Goal: Obtain resource: Download file/media

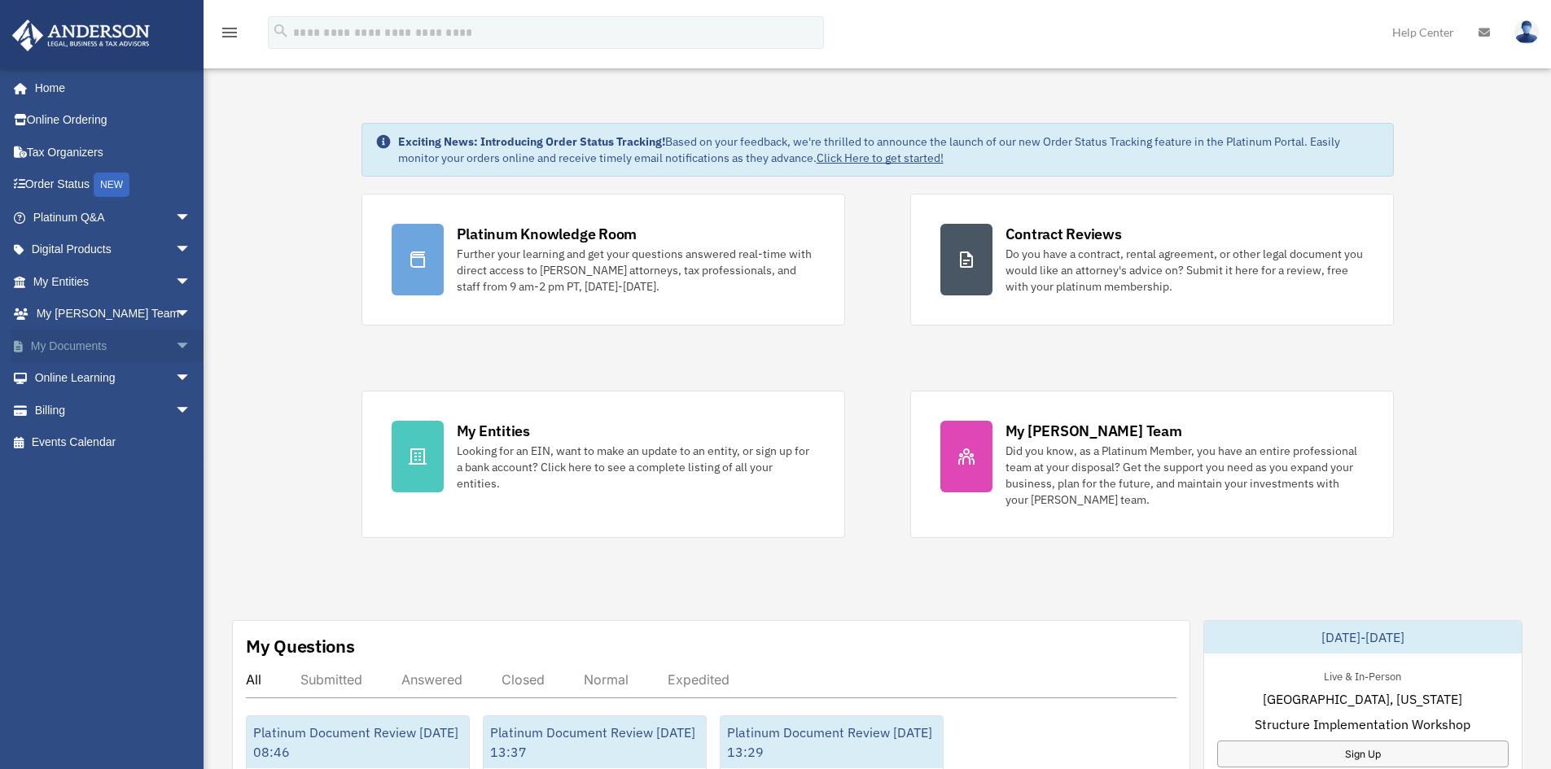
click at [175, 336] on span "arrow_drop_down" at bounding box center [191, 346] width 33 height 33
click at [71, 370] on link "Box" at bounding box center [119, 378] width 193 height 33
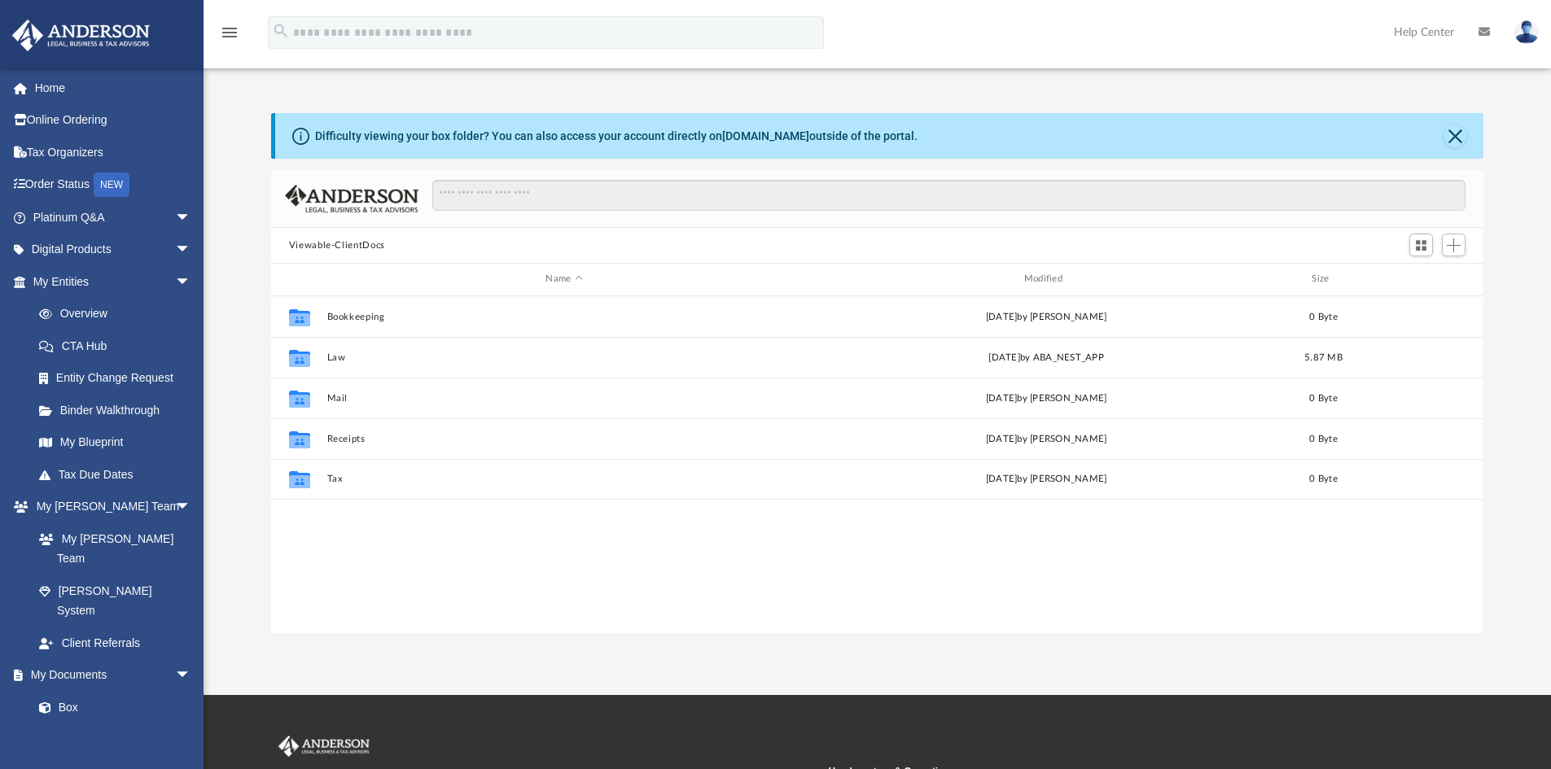
scroll to position [358, 1200]
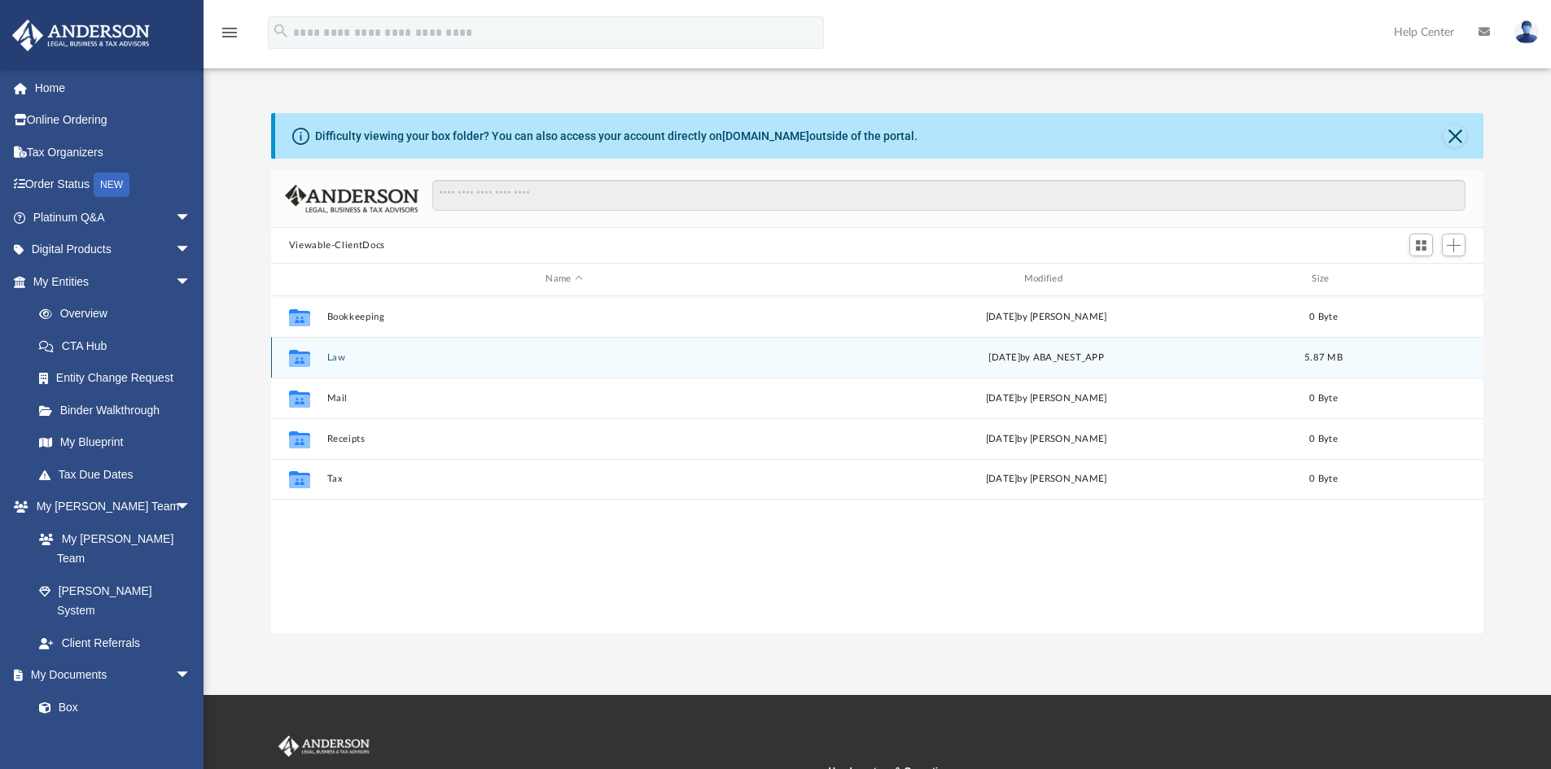
click at [358, 358] on button "Law" at bounding box center [563, 357] width 475 height 11
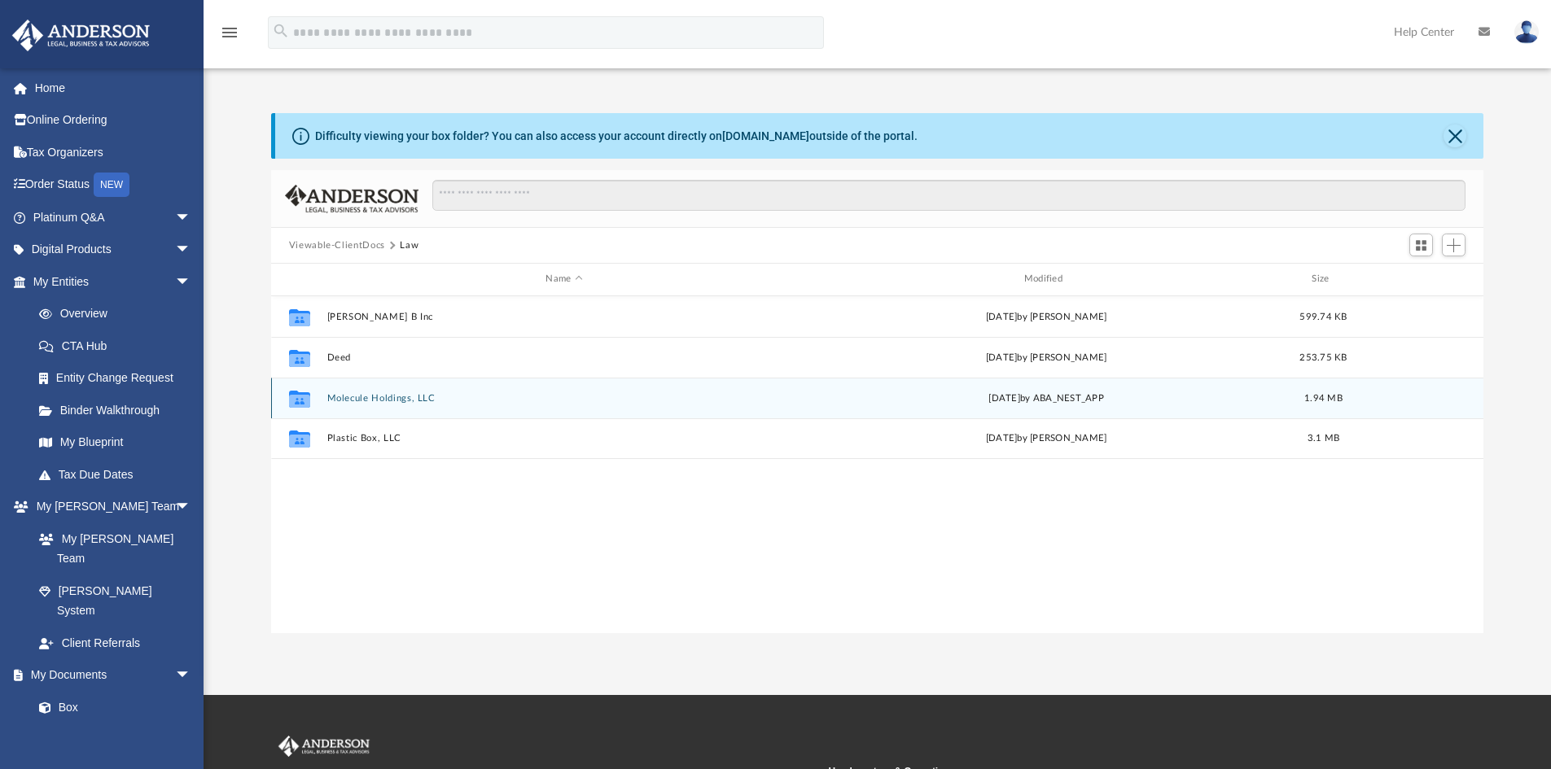
click at [410, 395] on button "Molecule Holdings, LLC" at bounding box center [563, 398] width 475 height 11
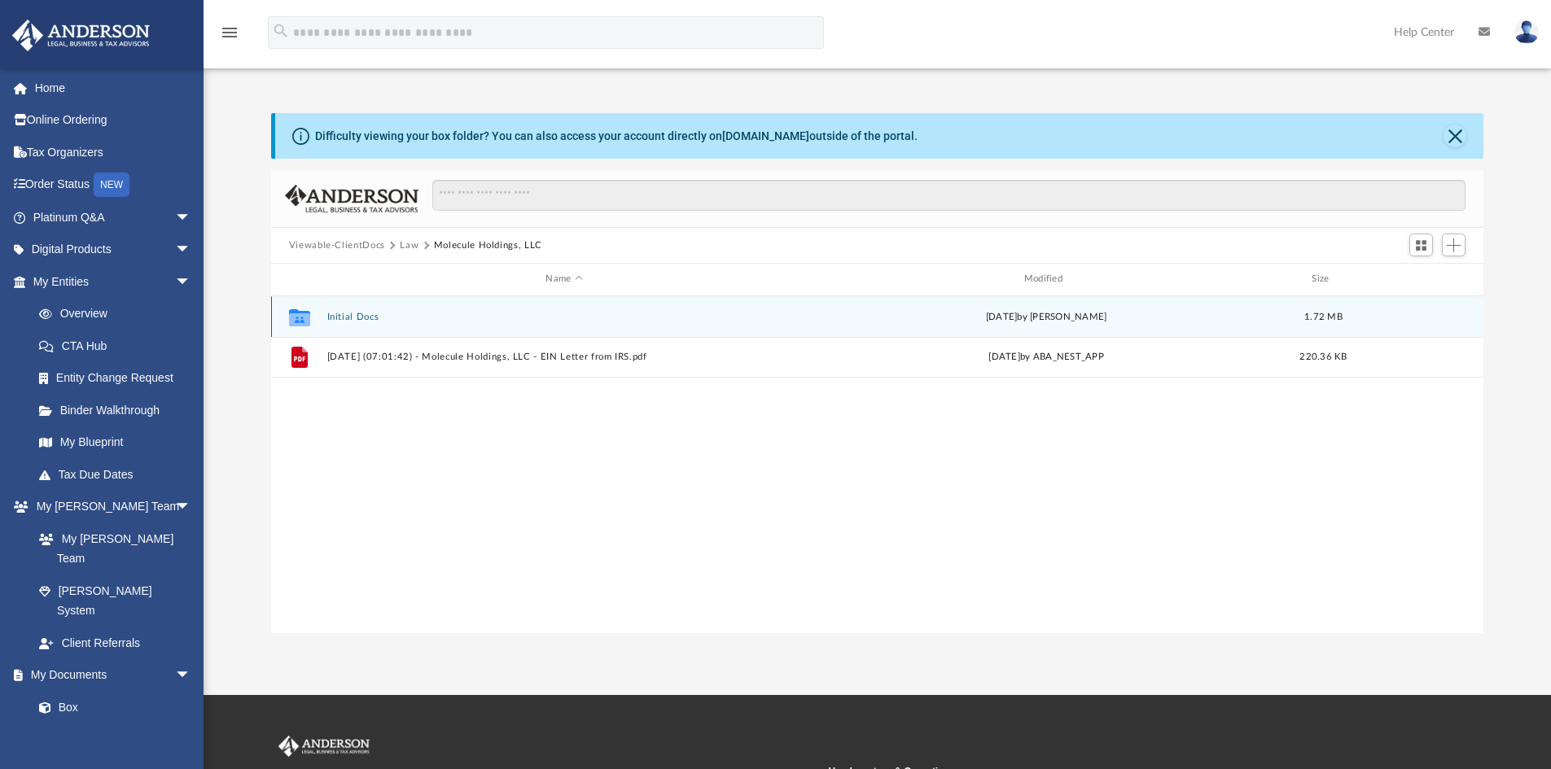
click at [372, 312] on button "Initial Docs" at bounding box center [563, 317] width 475 height 11
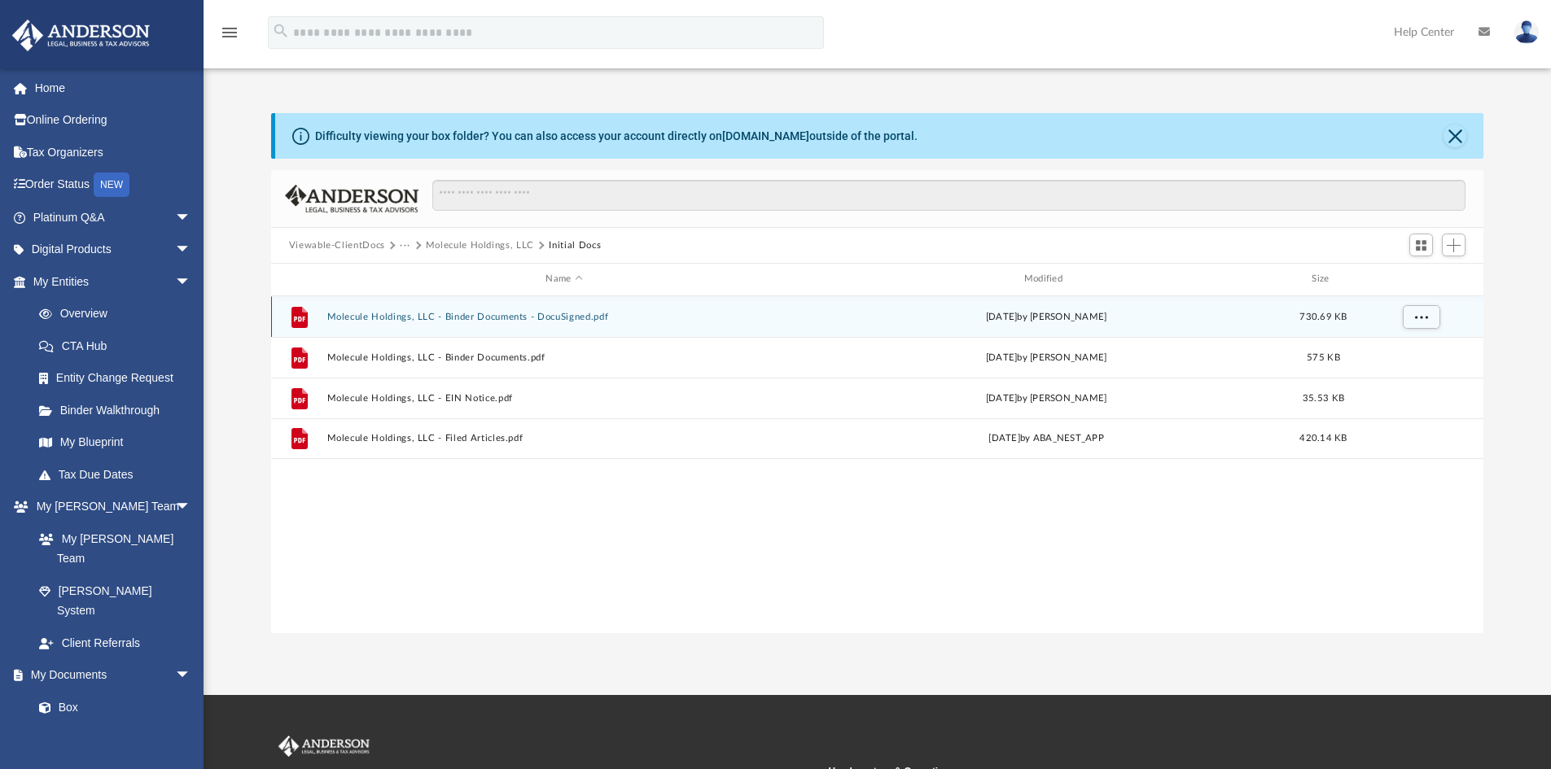
click at [518, 312] on button "Molecule Holdings, LLC - Binder Documents - DocuSigned.pdf" at bounding box center [563, 317] width 475 height 11
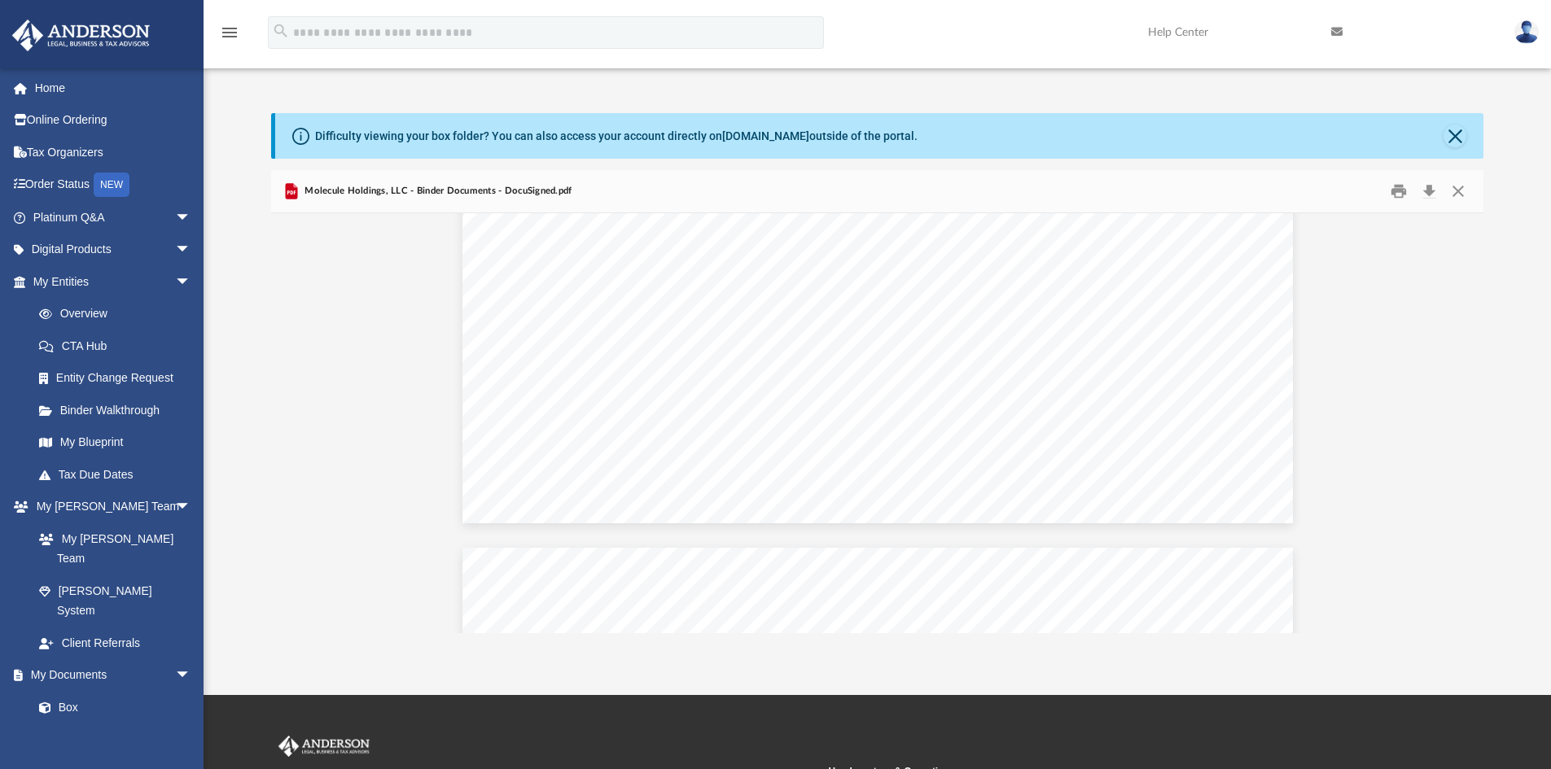
scroll to position [63412, 0]
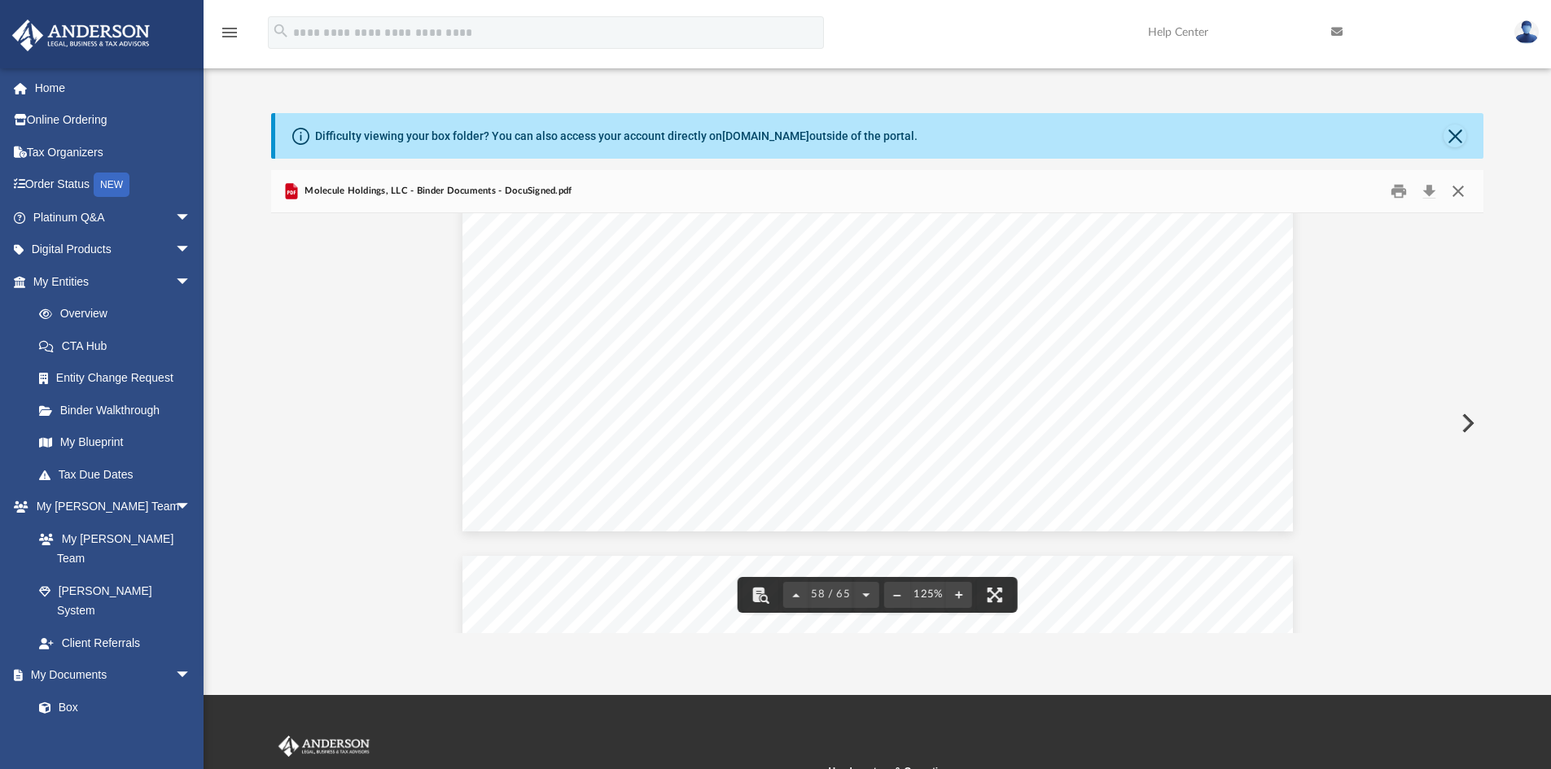
click at [1465, 182] on button "Close" at bounding box center [1457, 191] width 29 height 25
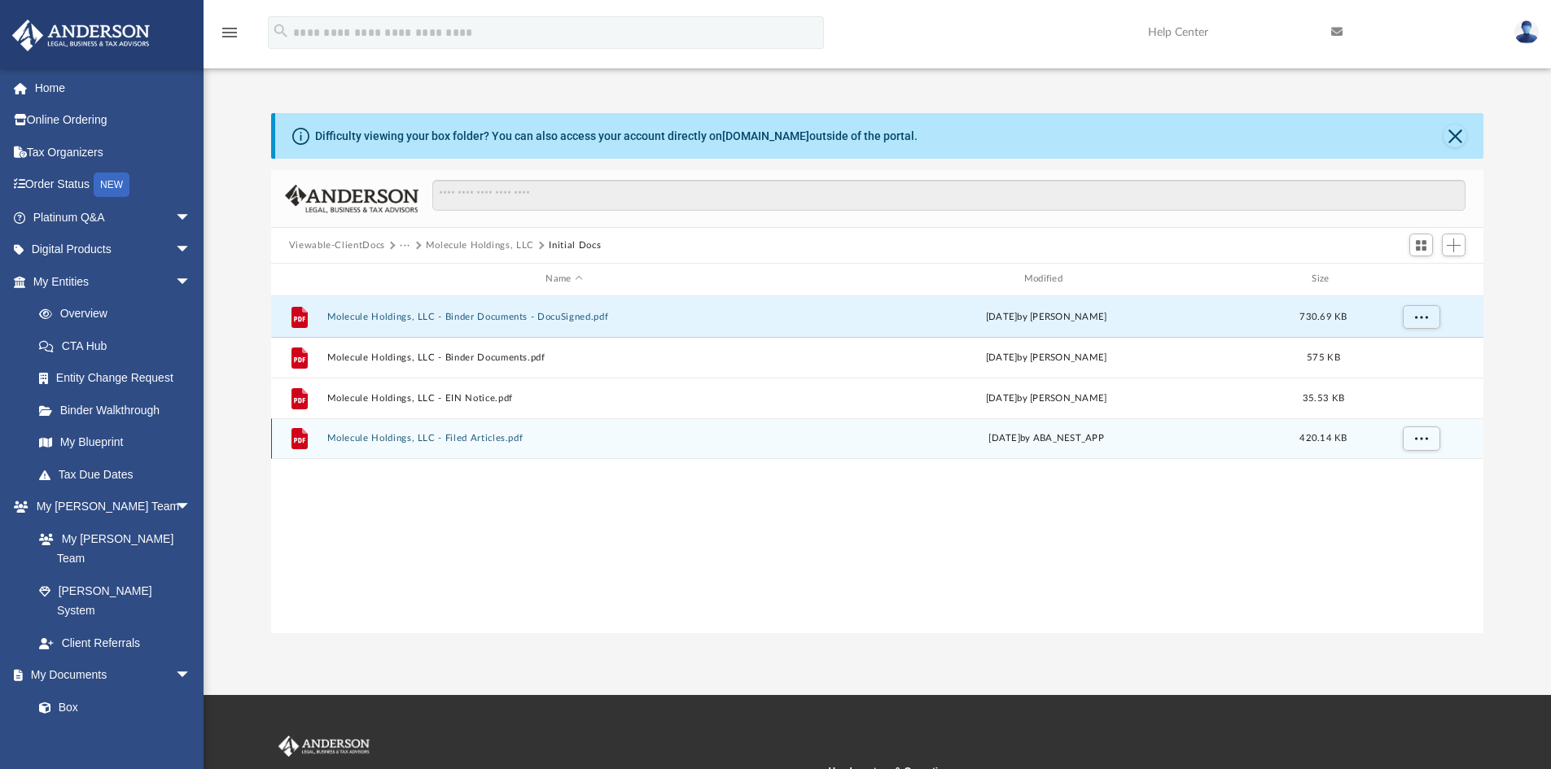
click at [480, 439] on button "Molecule Holdings, LLC - Filed Articles.pdf" at bounding box center [563, 438] width 475 height 11
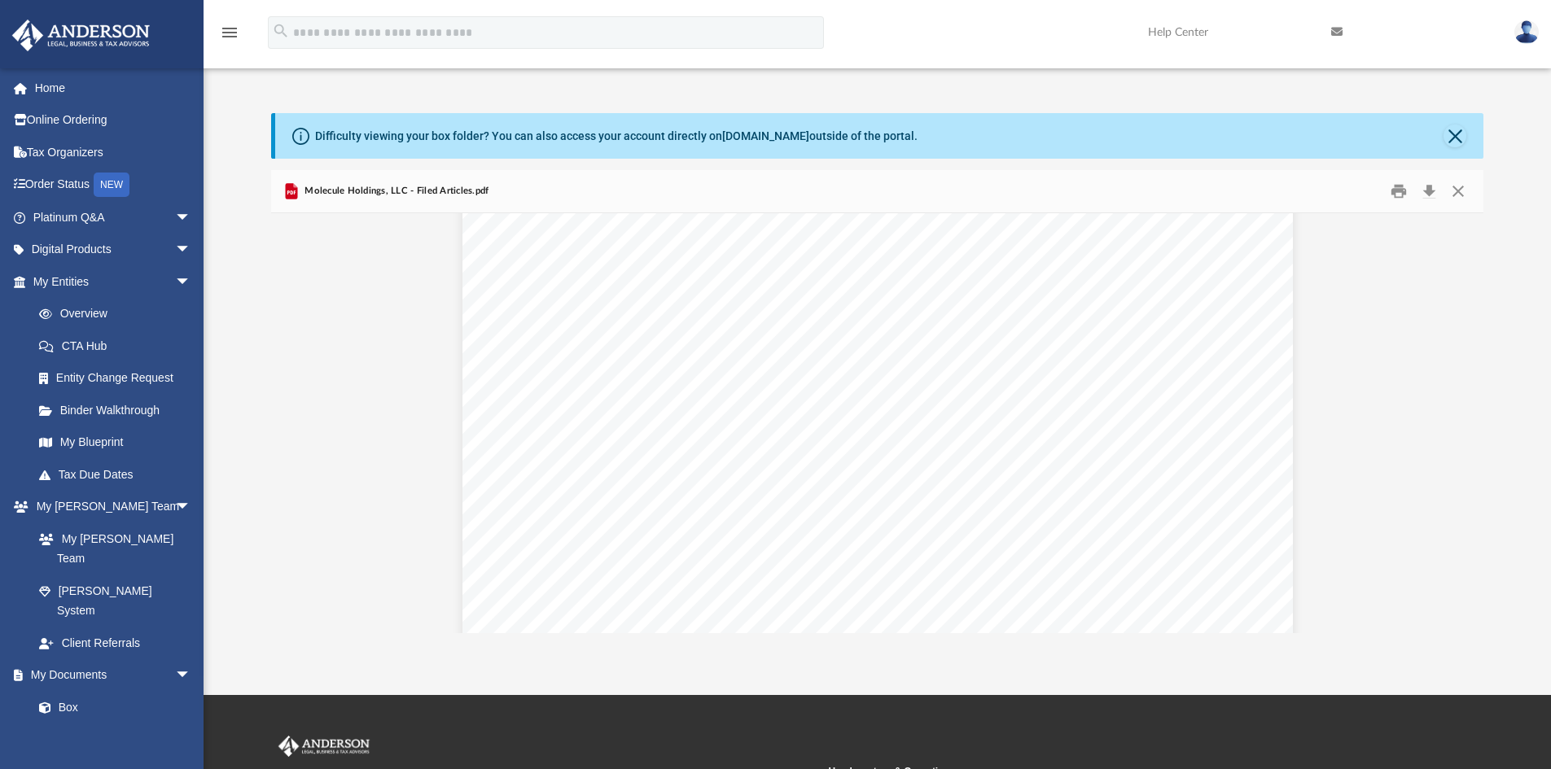
scroll to position [570, 0]
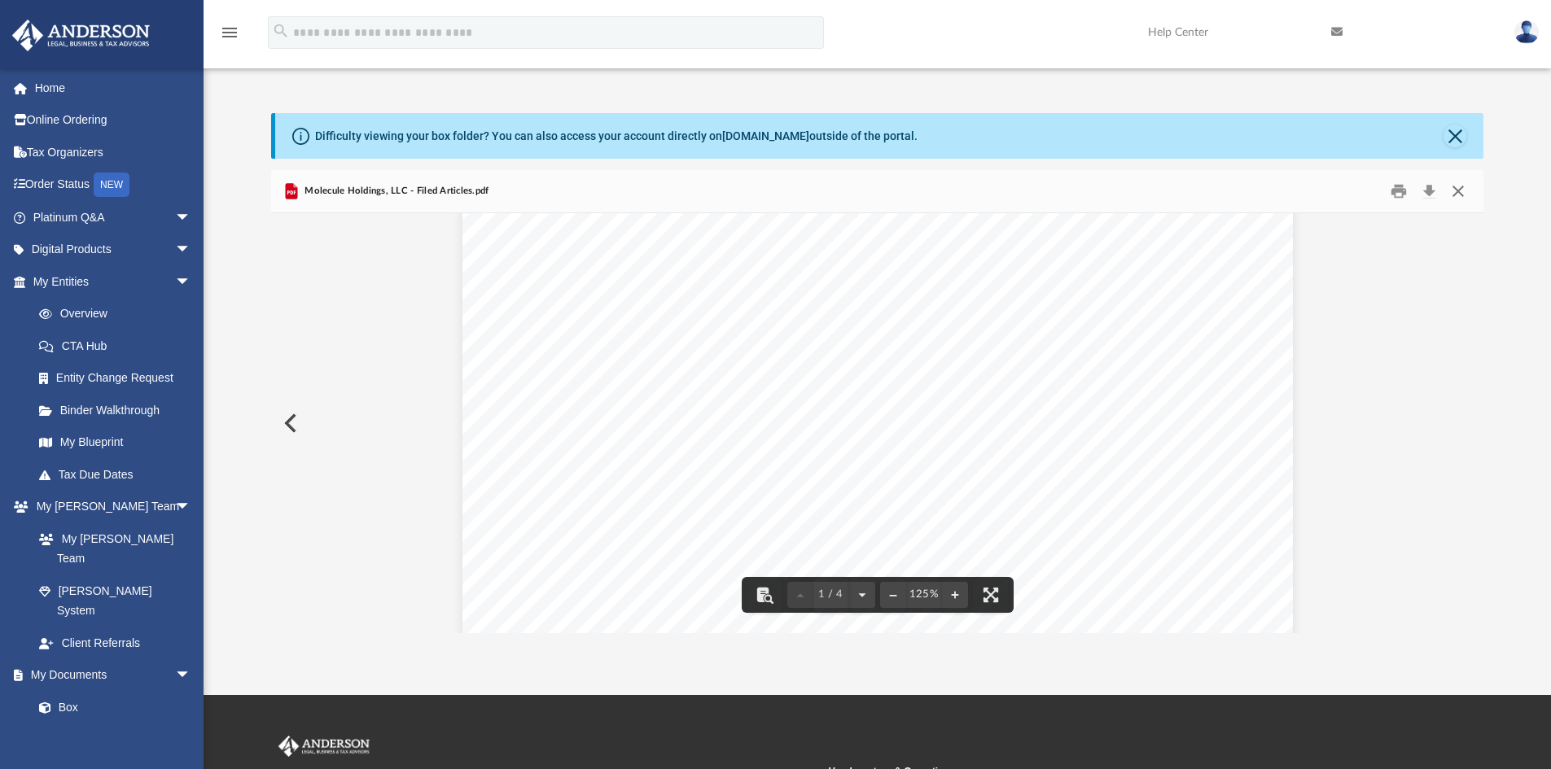
click at [1461, 189] on button "Close" at bounding box center [1457, 191] width 29 height 25
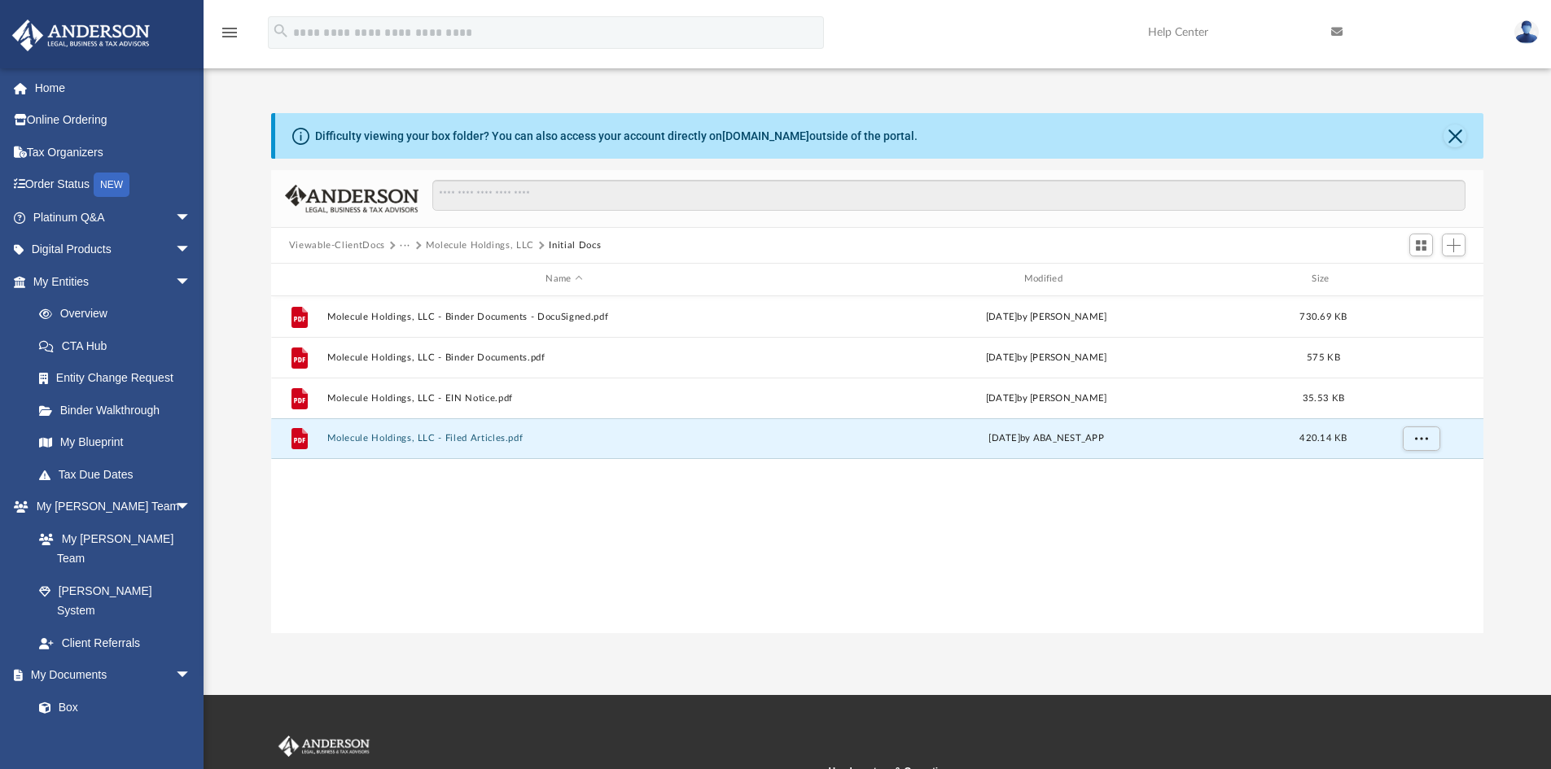
click at [497, 243] on button "Molecule Holdings, LLC" at bounding box center [480, 246] width 108 height 15
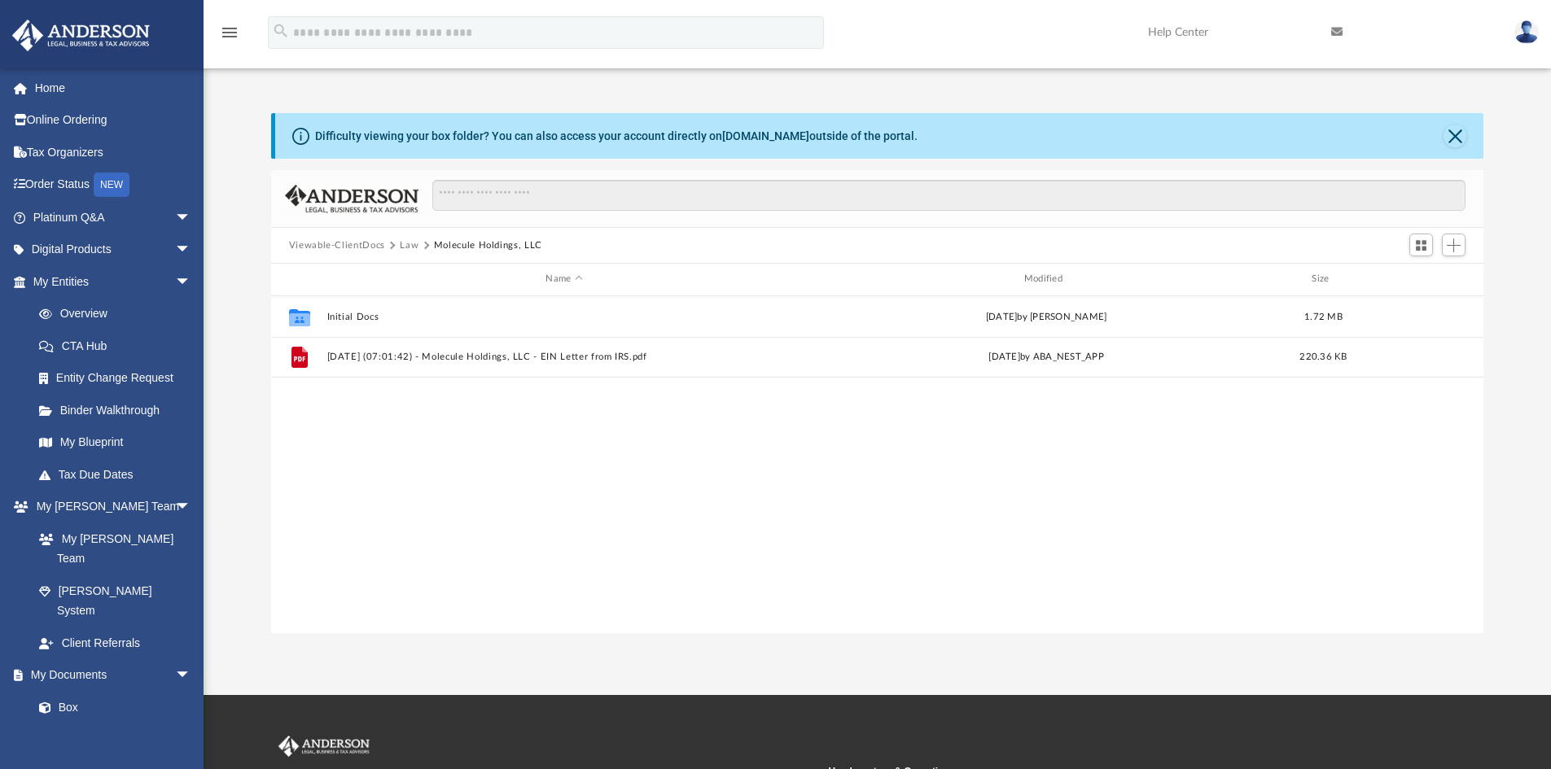
click at [414, 243] on button "Law" at bounding box center [409, 246] width 19 height 15
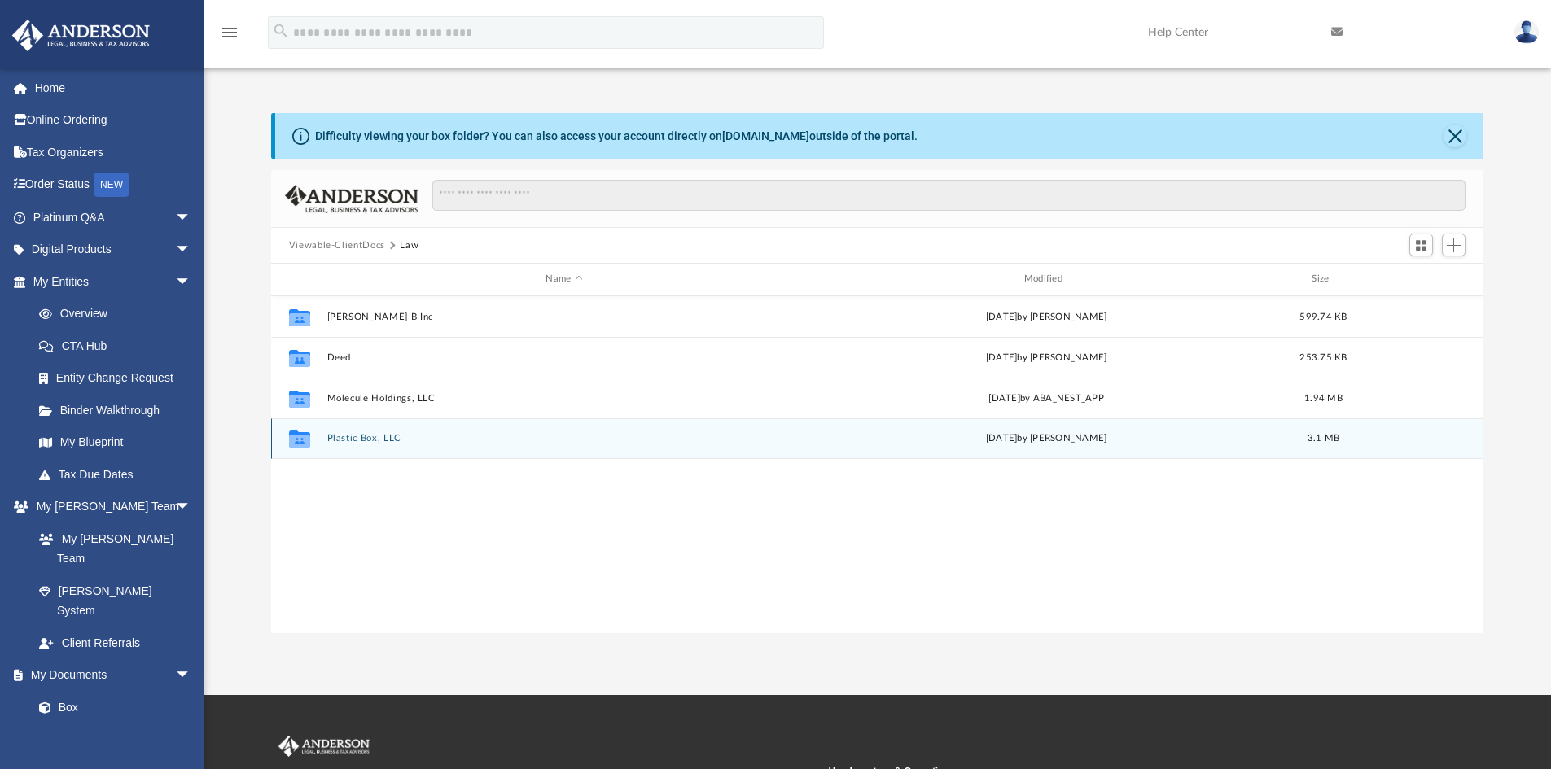
click at [355, 439] on button "Plastic Box, LLC" at bounding box center [563, 438] width 475 height 11
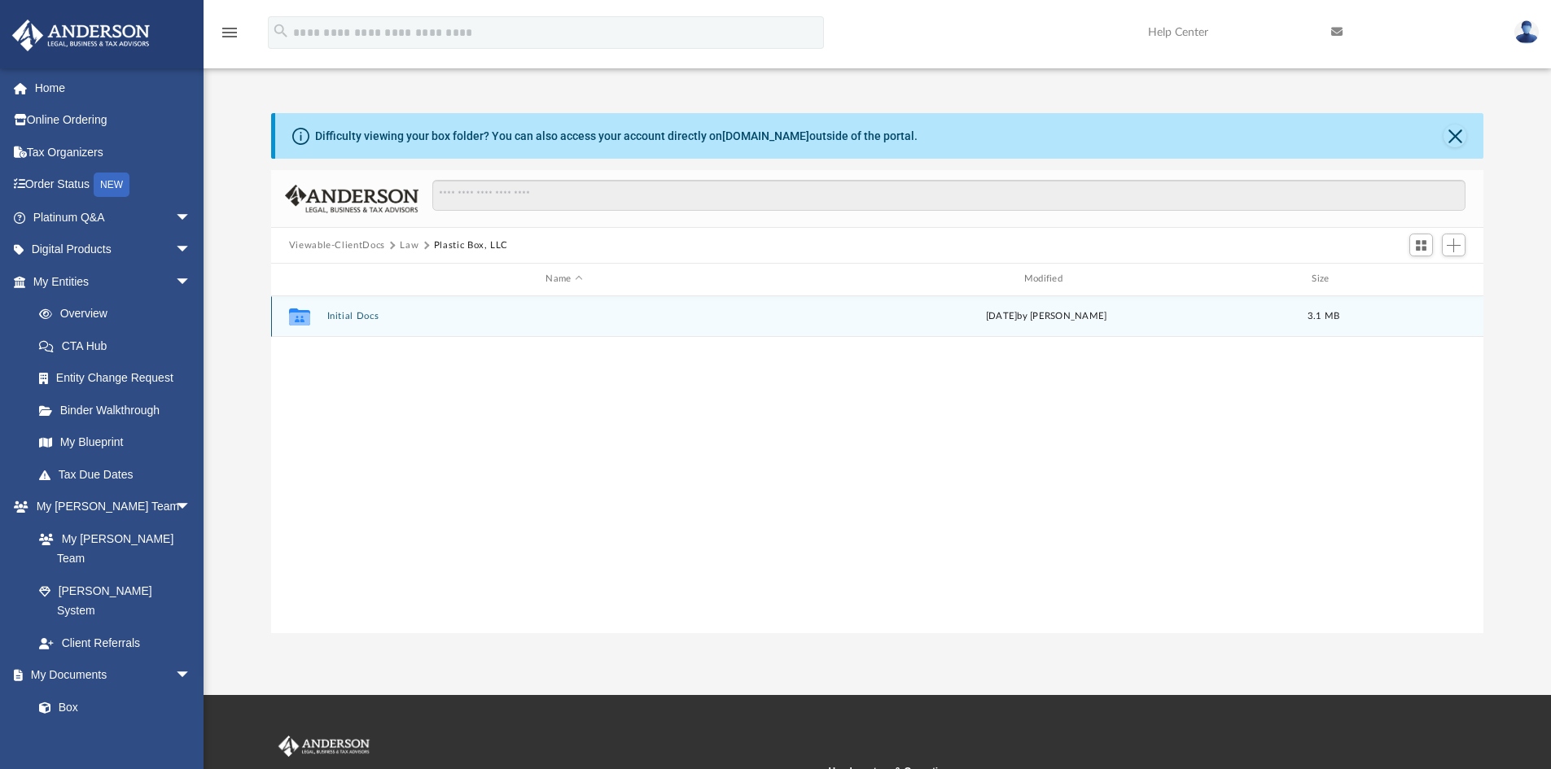
click at [370, 309] on div "Collaborated Folder Initial Docs [DATE] by [PERSON_NAME] 3.1 MB" at bounding box center [877, 316] width 1213 height 41
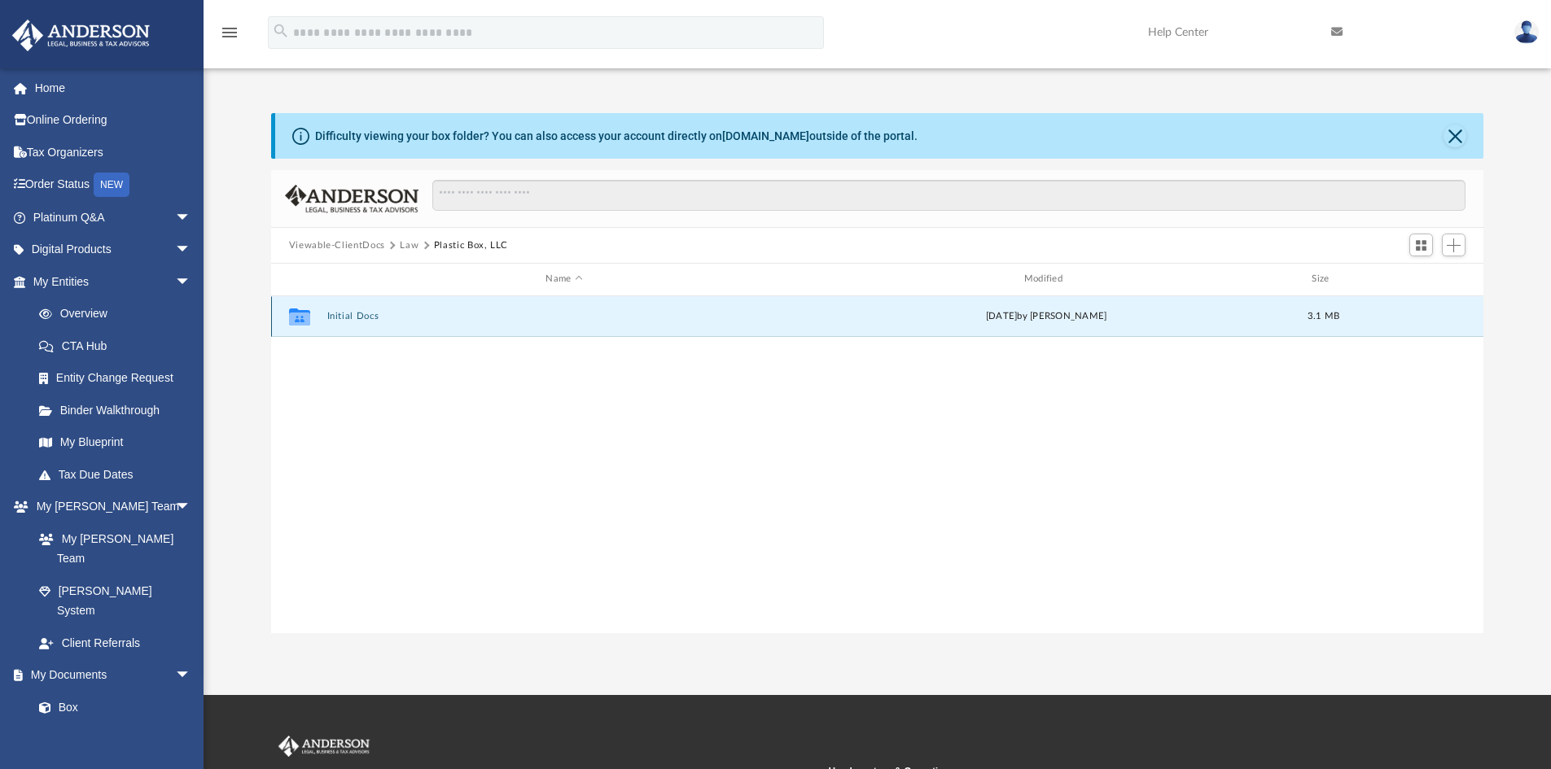
click at [344, 313] on button "Initial Docs" at bounding box center [563, 316] width 475 height 11
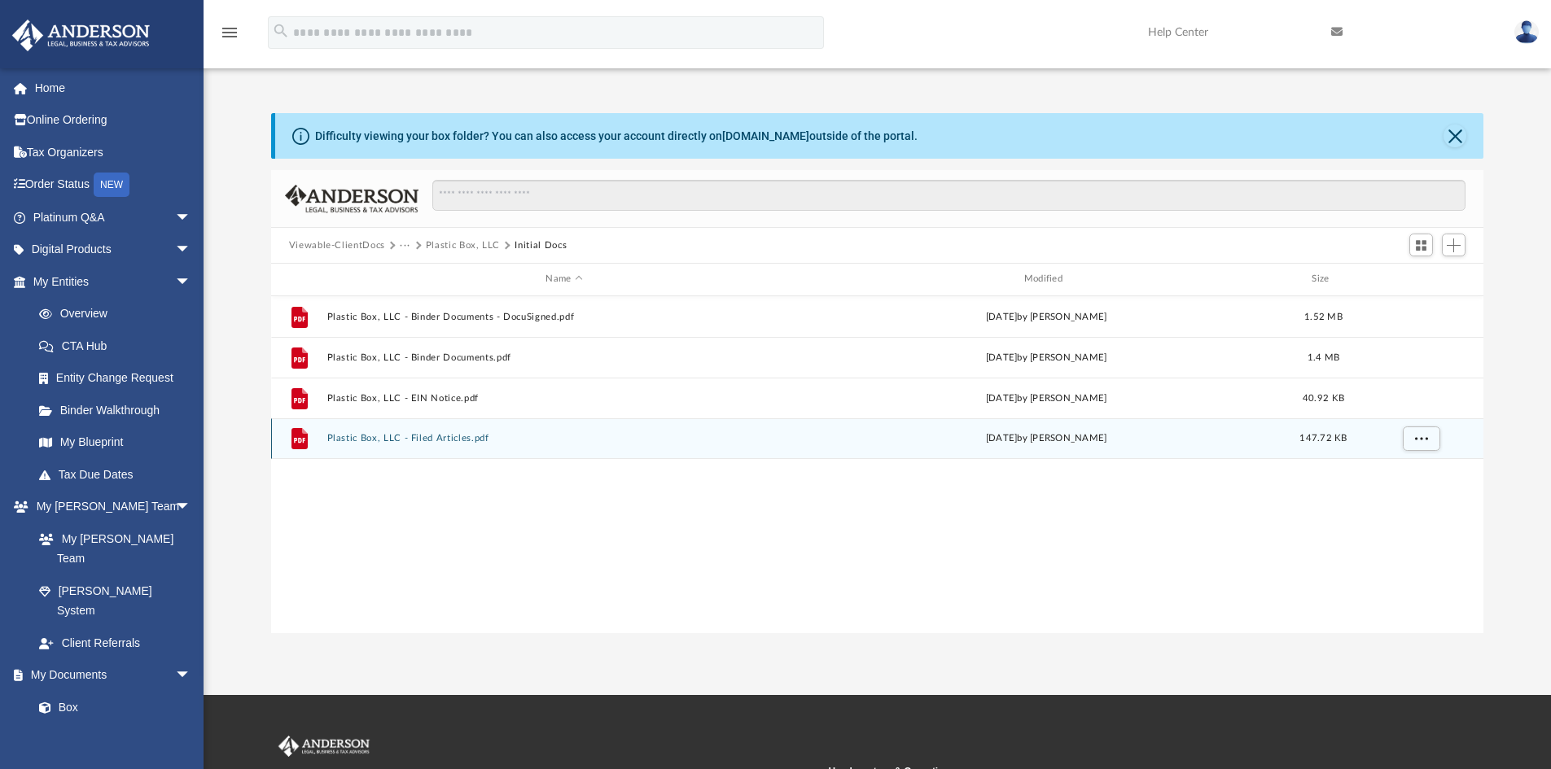
click at [449, 432] on div "File Plastic Box, LLC - Filed Articles.pdf [DATE] by [PERSON_NAME] 147.72 KB" at bounding box center [877, 438] width 1213 height 41
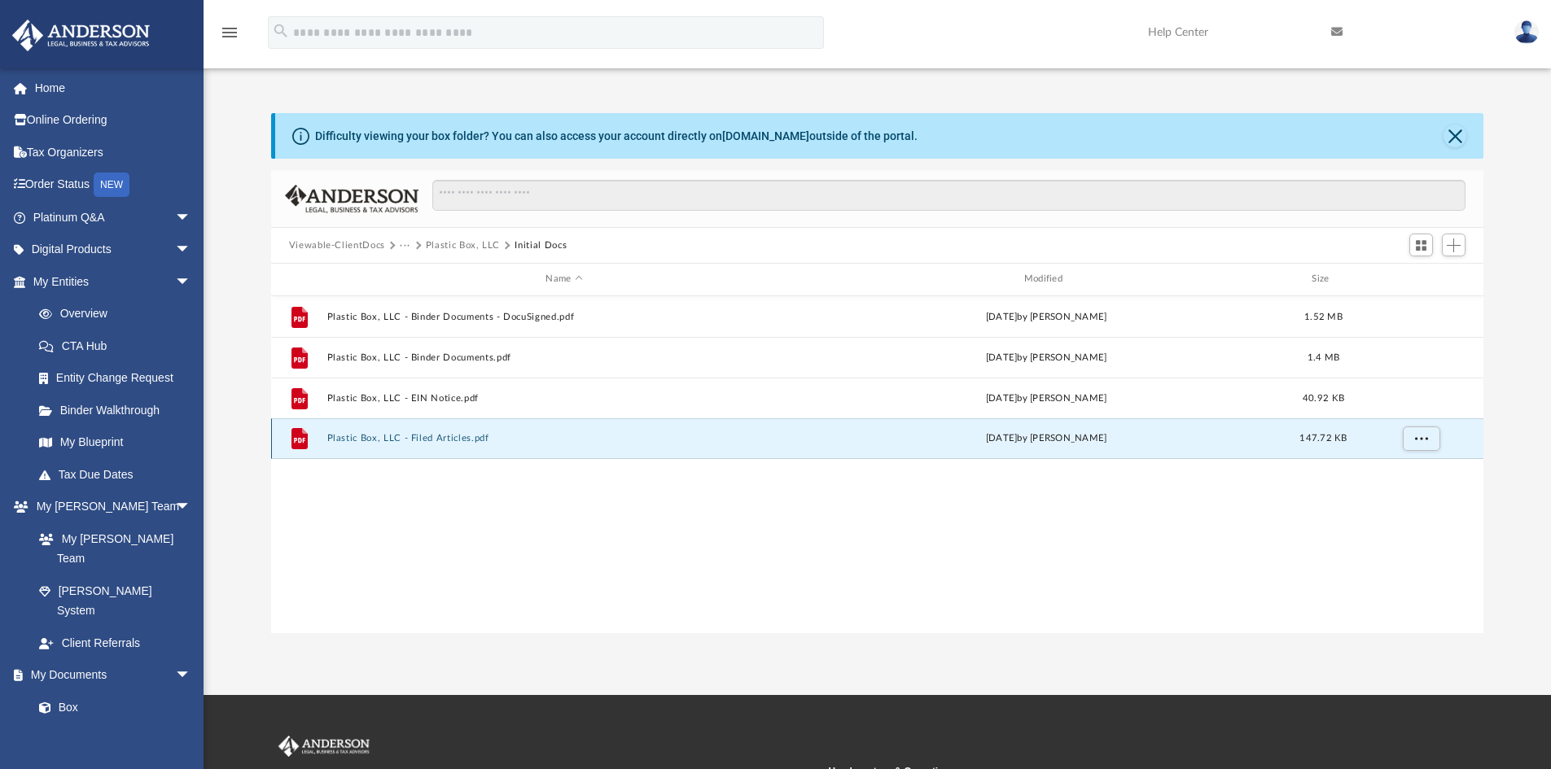
click at [423, 433] on button "Plastic Box, LLC - Filed Articles.pdf" at bounding box center [563, 438] width 475 height 11
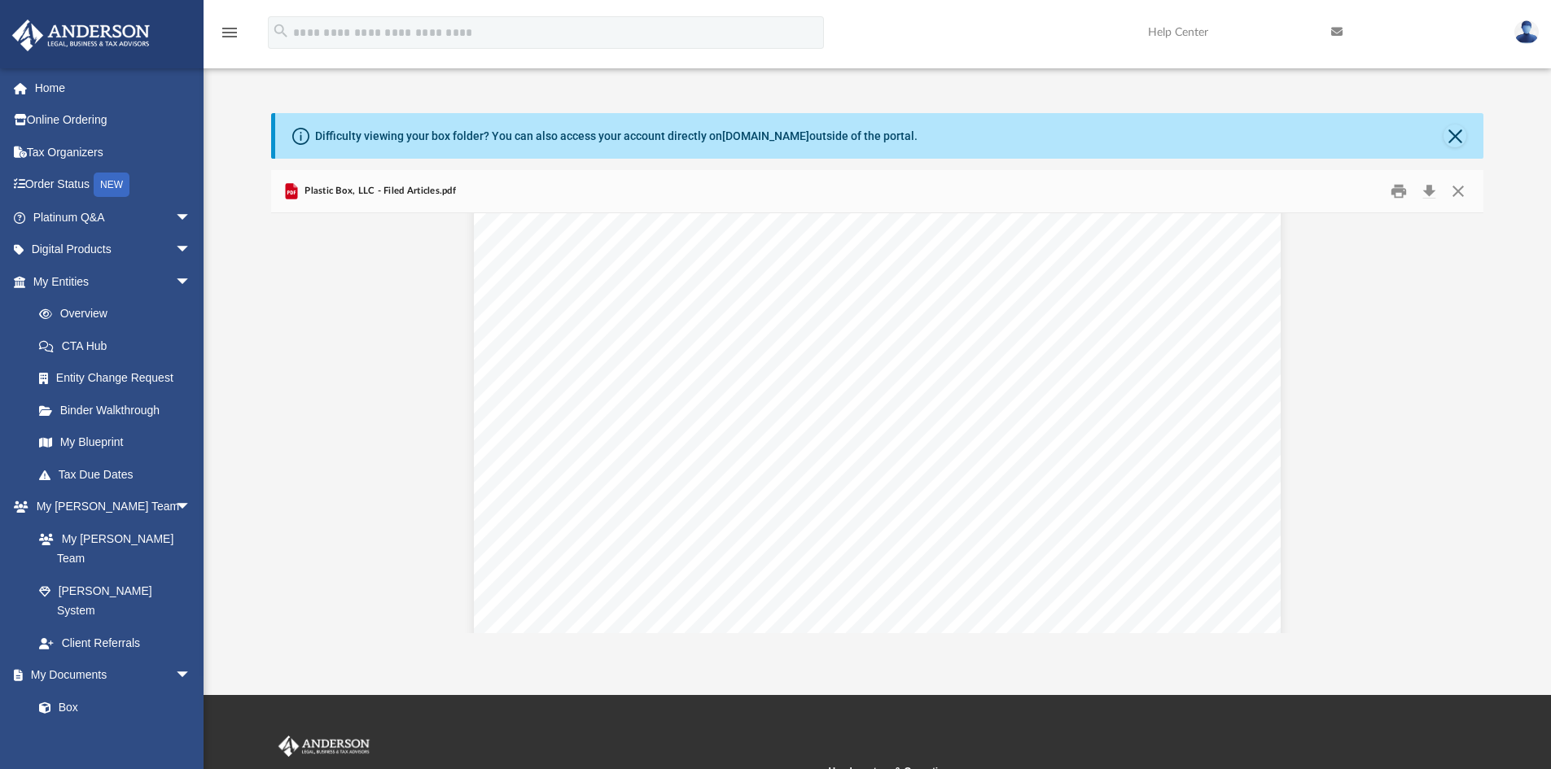
scroll to position [0, 0]
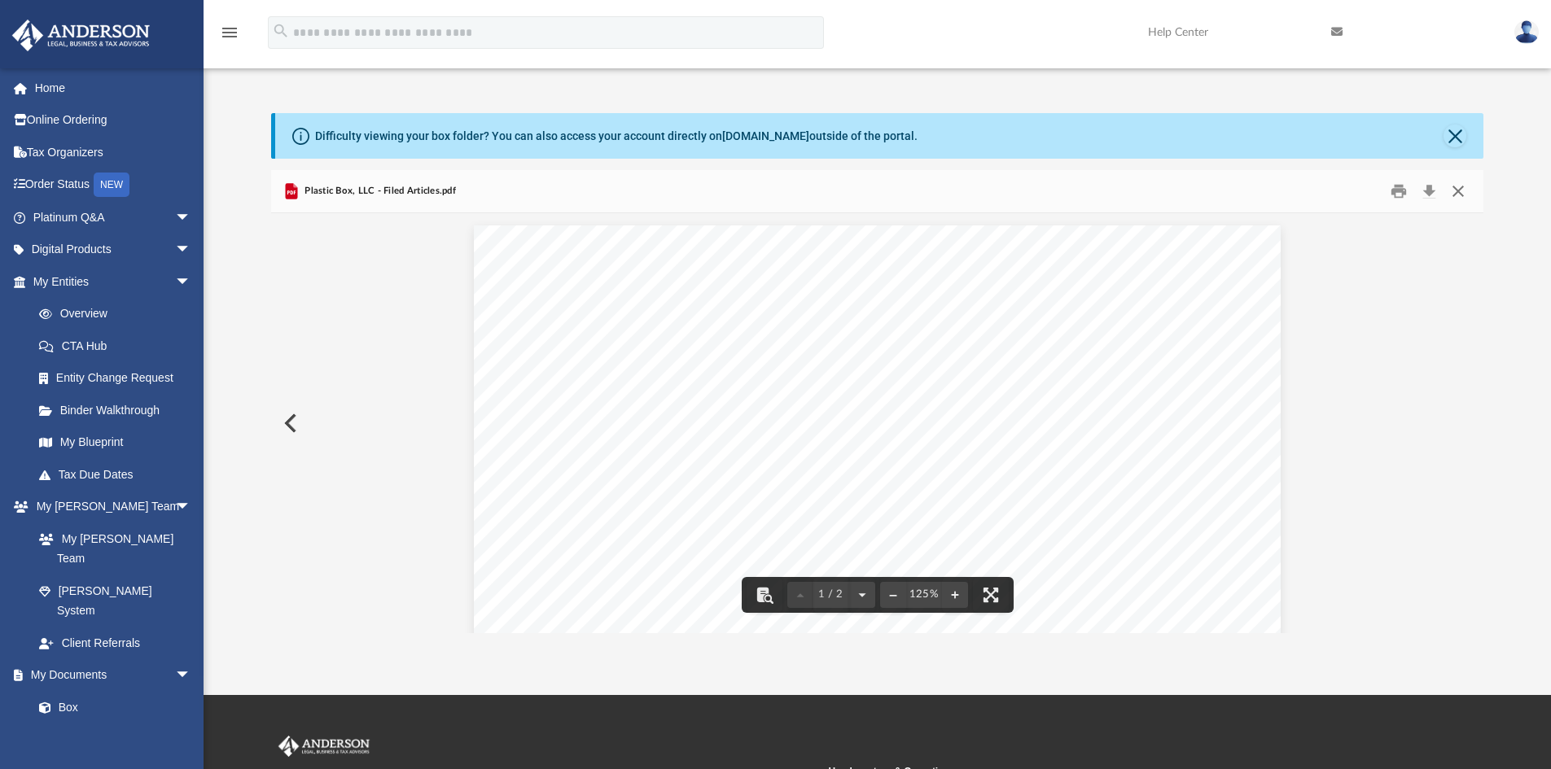
click at [1456, 189] on button "Close" at bounding box center [1457, 191] width 29 height 25
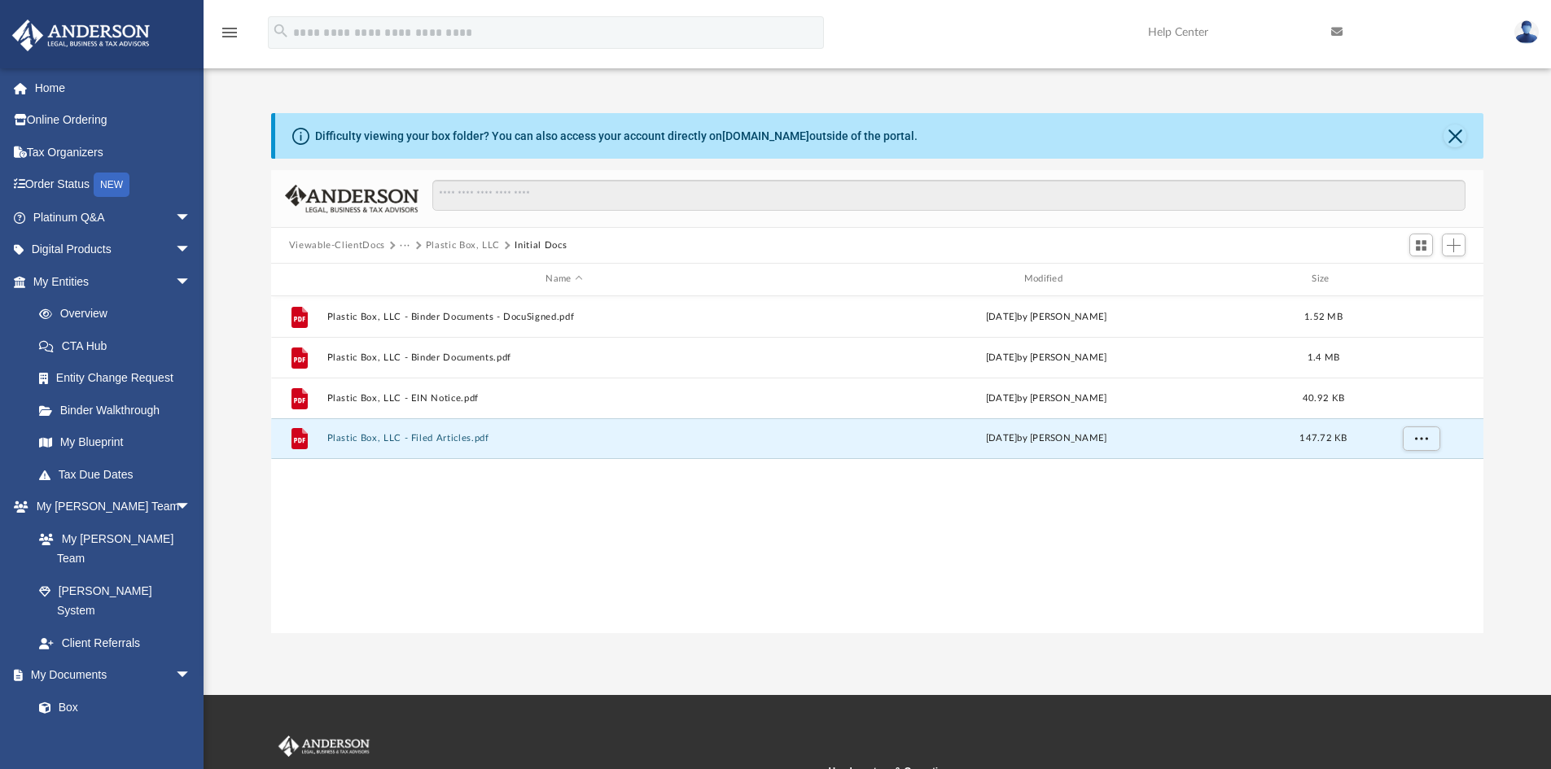
click at [800, 529] on div "File Plastic Box, LLC - Binder Documents - DocuSigned.pdf [DATE] by [PERSON_NAM…" at bounding box center [877, 464] width 1213 height 337
